Goal: Task Accomplishment & Management: Use online tool/utility

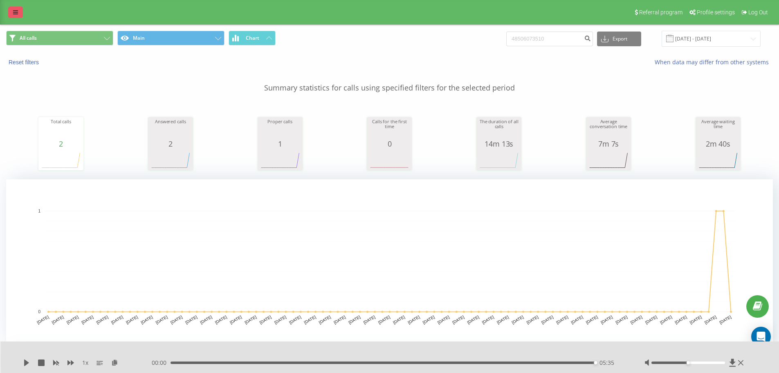
click at [13, 13] on icon at bounding box center [15, 12] width 5 height 6
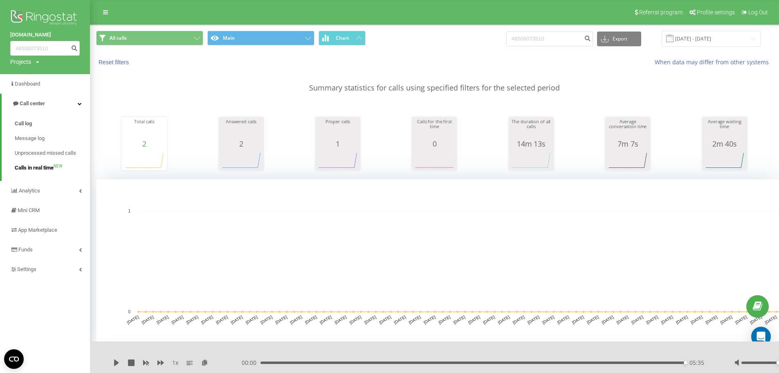
click at [38, 166] on span "Calls in real time" at bounding box center [34, 168] width 39 height 8
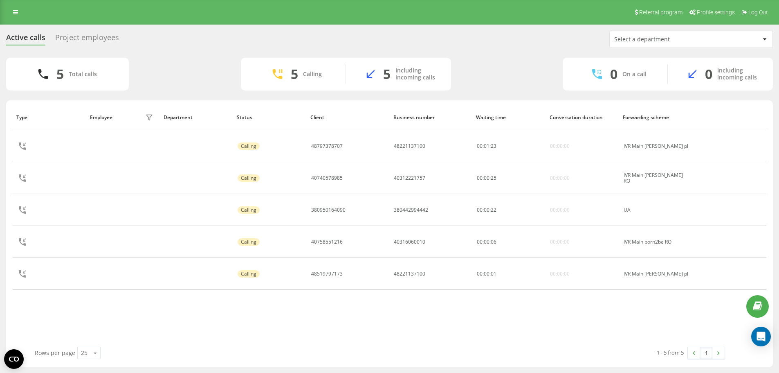
click at [82, 37] on div "Project employees" at bounding box center [87, 39] width 64 height 13
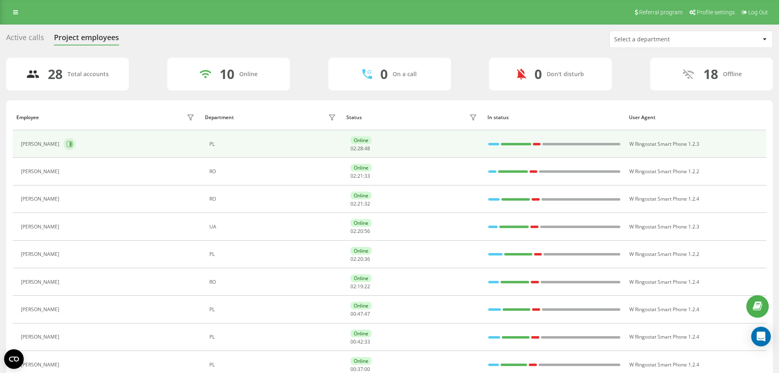
click at [70, 142] on icon at bounding box center [71, 144] width 2 height 4
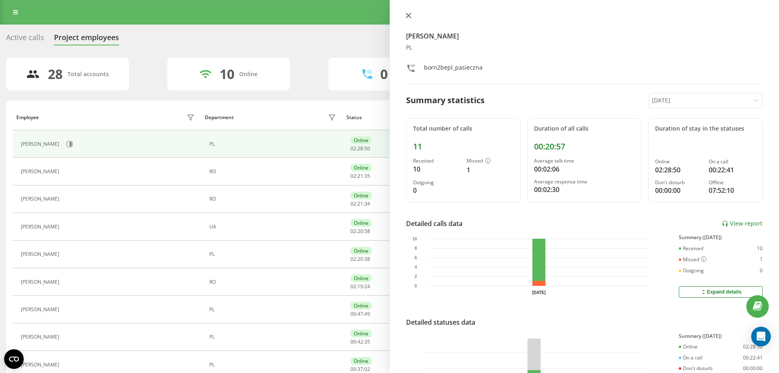
click at [408, 12] on button at bounding box center [408, 16] width 11 height 8
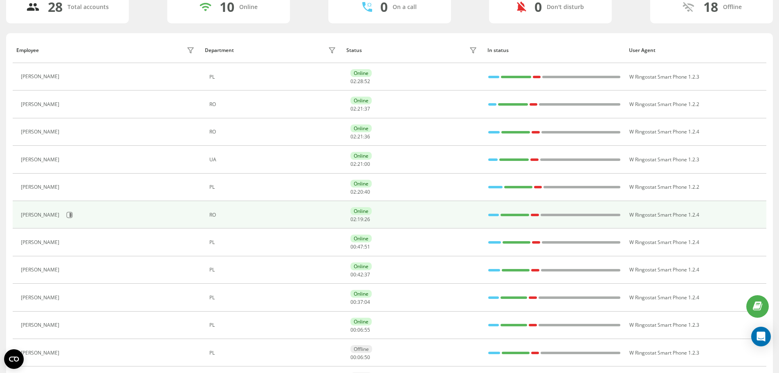
scroll to position [82, 0]
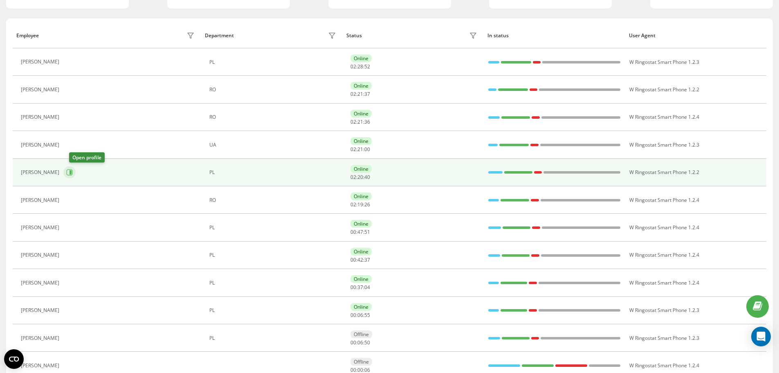
click at [73, 175] on icon at bounding box center [69, 172] width 7 height 7
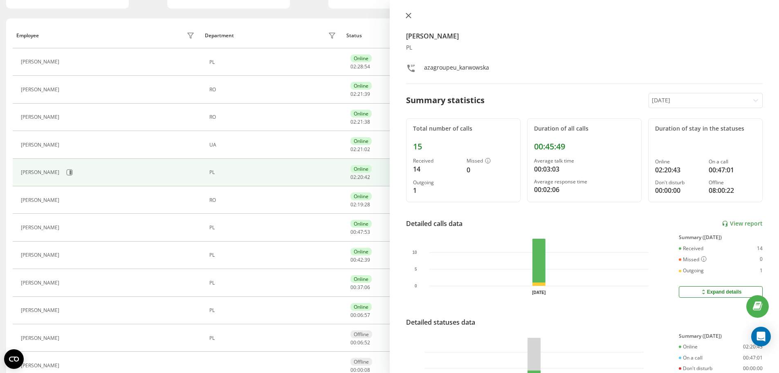
click at [410, 14] on icon at bounding box center [408, 15] width 5 height 5
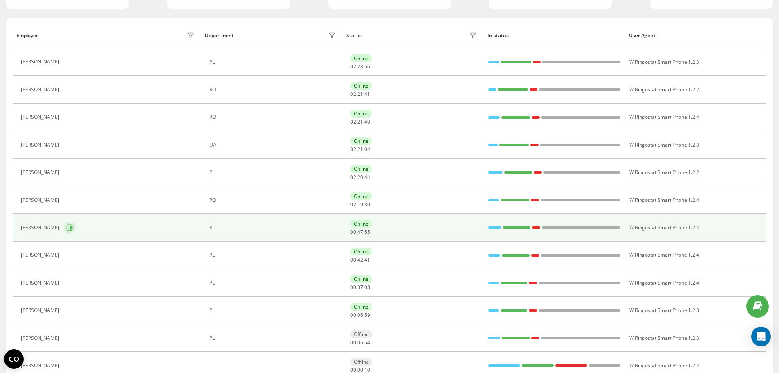
click at [66, 227] on icon at bounding box center [69, 227] width 7 height 7
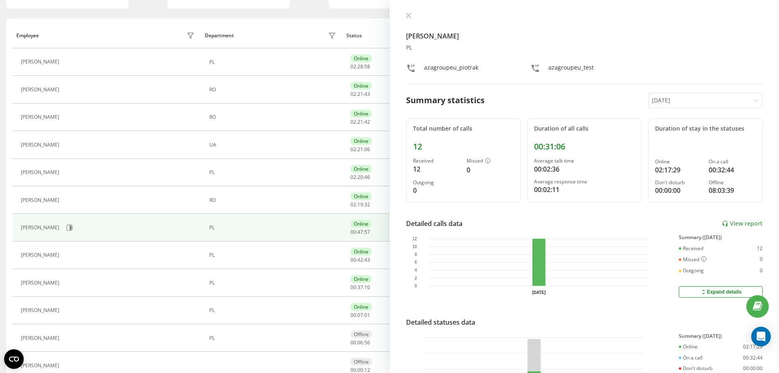
click at [411, 19] on button at bounding box center [408, 16] width 11 height 8
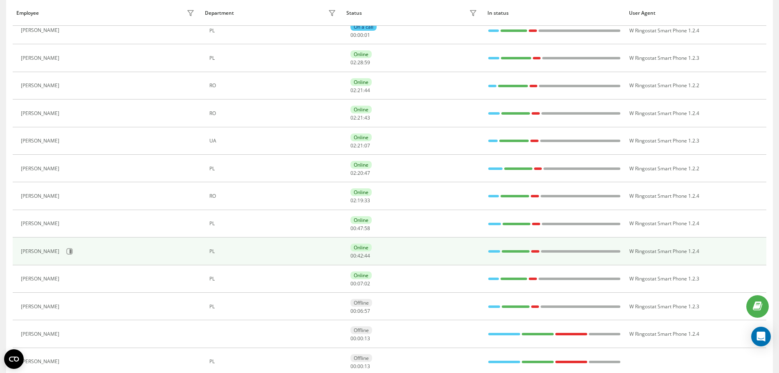
scroll to position [123, 0]
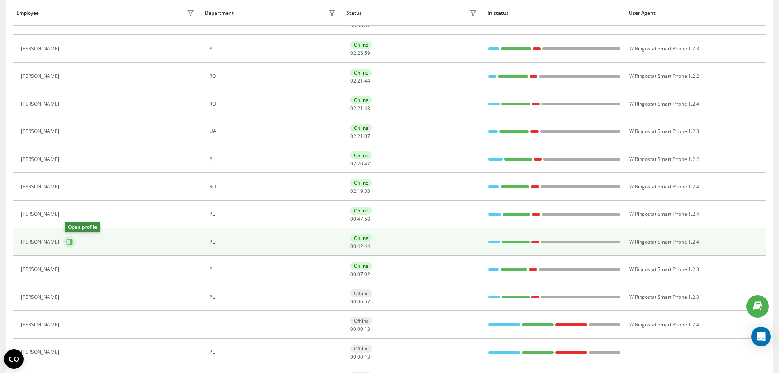
click at [74, 239] on button at bounding box center [69, 242] width 12 height 12
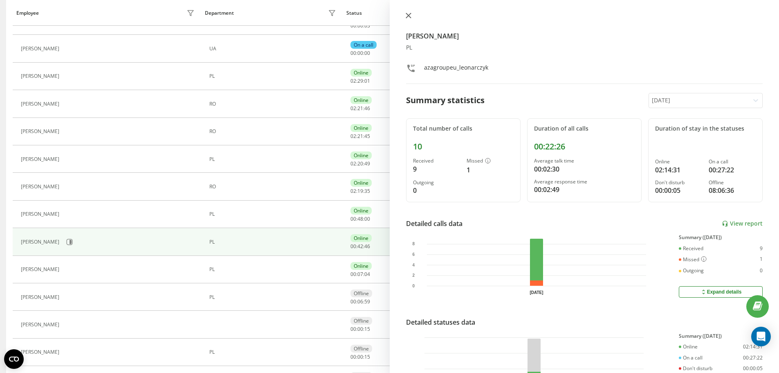
click at [413, 17] on button at bounding box center [408, 16] width 11 height 8
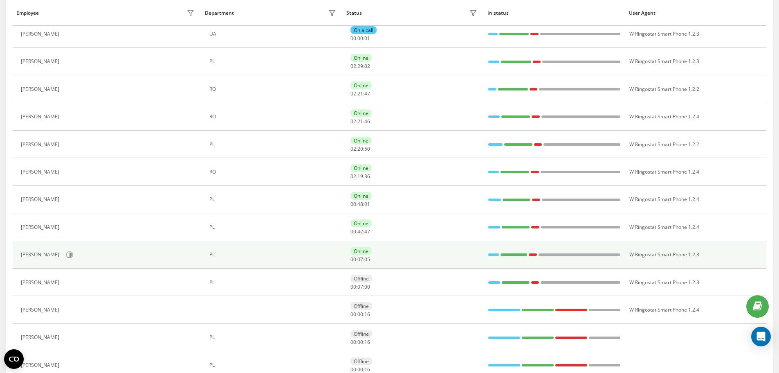
scroll to position [164, 0]
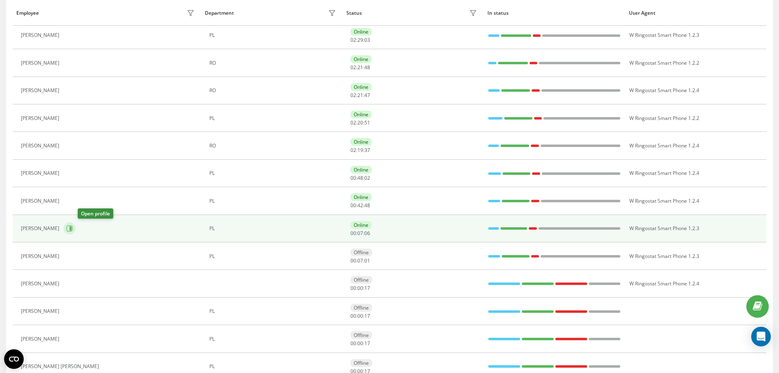
click at [73, 227] on icon at bounding box center [69, 228] width 7 height 7
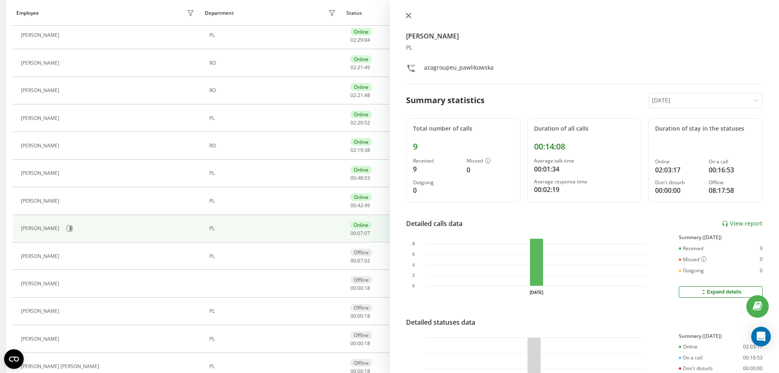
click at [409, 18] on icon at bounding box center [409, 16] width 6 height 6
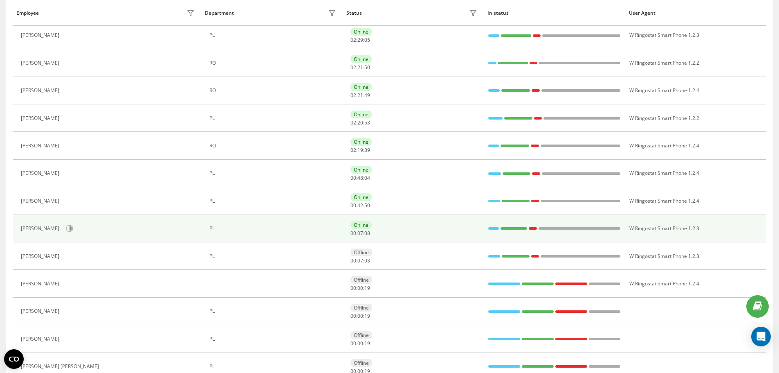
scroll to position [205, 0]
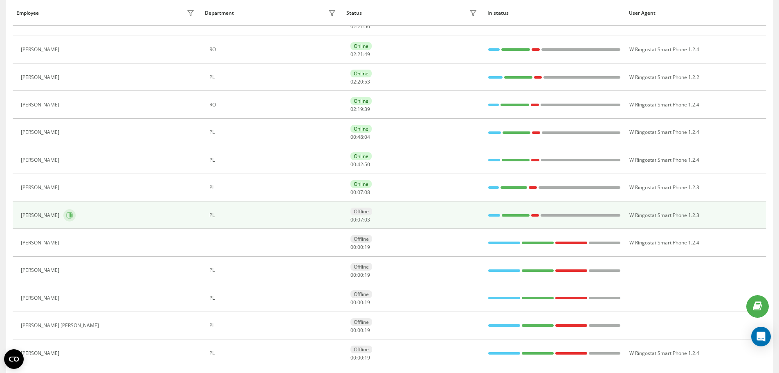
click at [67, 213] on icon at bounding box center [70, 215] width 6 height 6
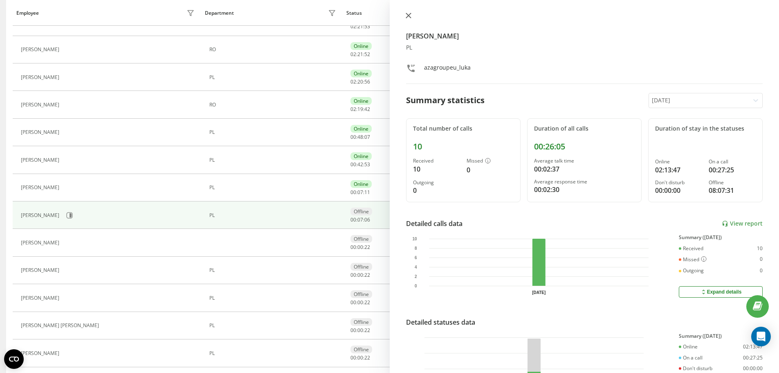
click at [413, 16] on button at bounding box center [408, 16] width 11 height 8
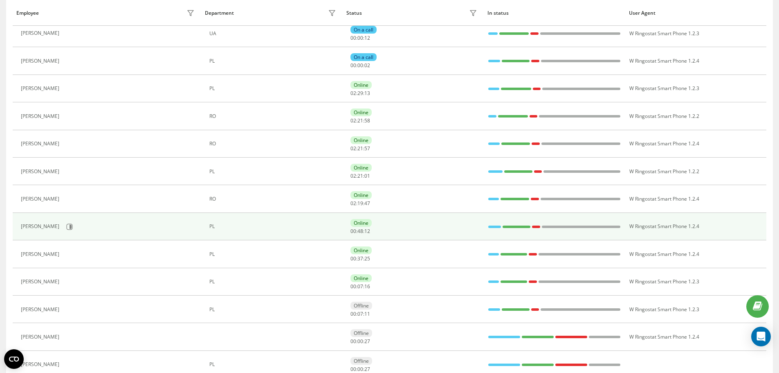
scroll to position [123, 0]
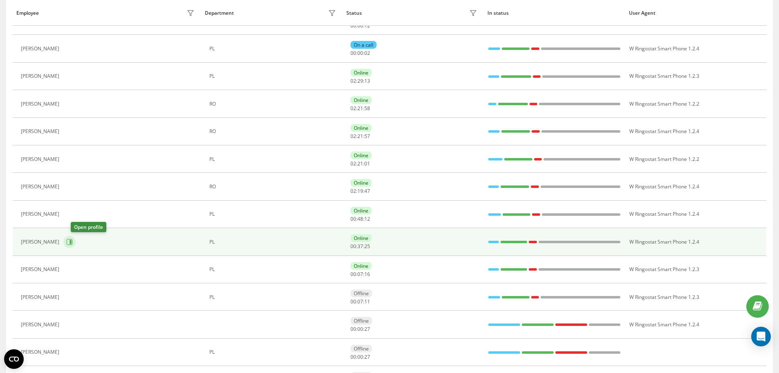
click at [73, 242] on icon at bounding box center [69, 241] width 7 height 7
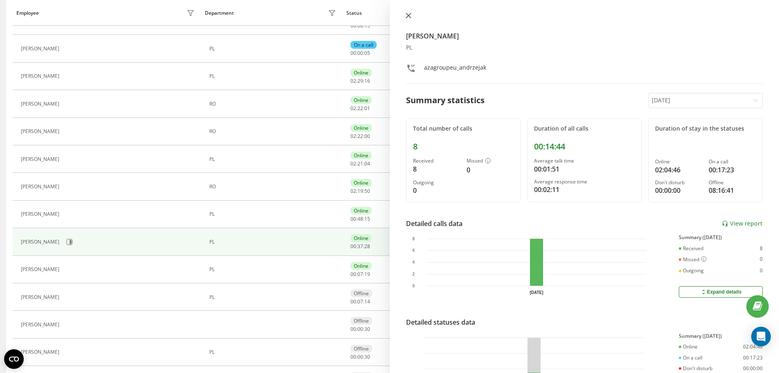
click at [410, 16] on icon at bounding box center [409, 16] width 6 height 6
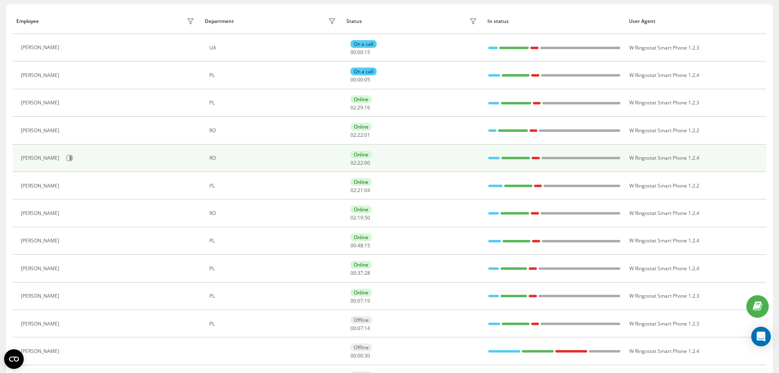
scroll to position [82, 0]
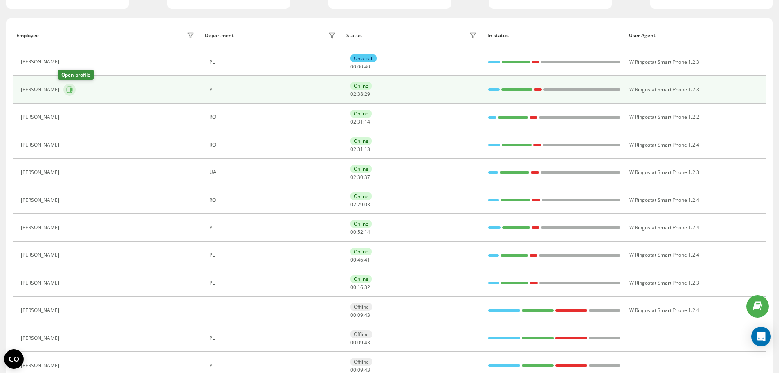
click at [69, 87] on button at bounding box center [69, 89] width 12 height 12
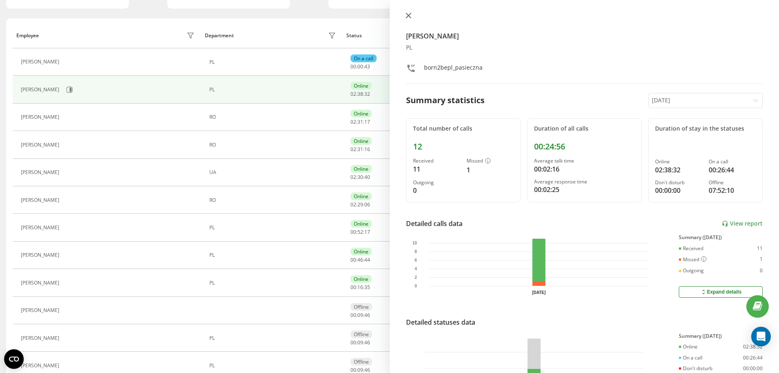
click at [409, 16] on icon at bounding box center [408, 15] width 5 height 5
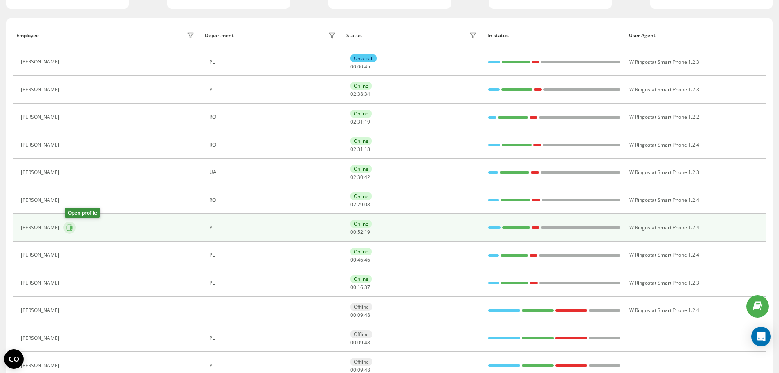
click at [71, 231] on button at bounding box center [69, 227] width 12 height 12
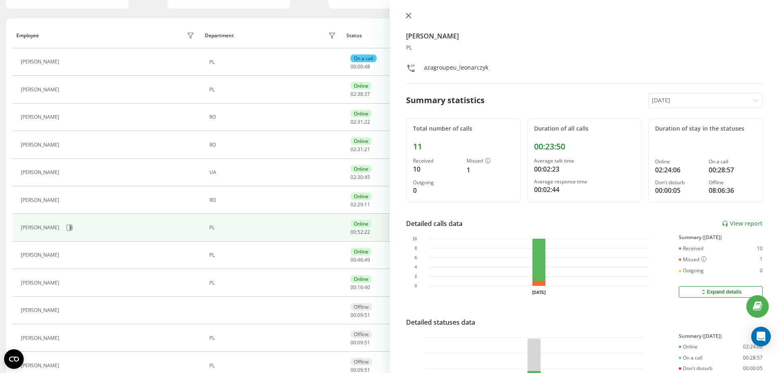
click at [406, 16] on icon at bounding box center [409, 16] width 6 height 6
